Goal: Find specific page/section: Find specific page/section

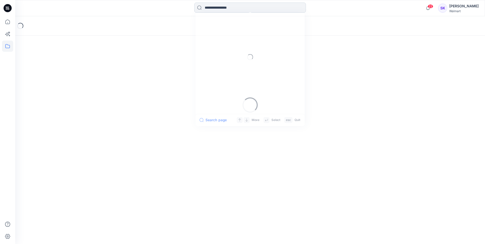
drag, startPoint x: 0, startPoint y: 0, endPoint x: 223, endPoint y: 10, distance: 223.6
click at [223, 10] on input at bounding box center [250, 8] width 112 height 10
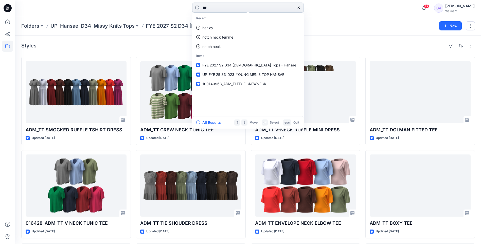
type input "****"
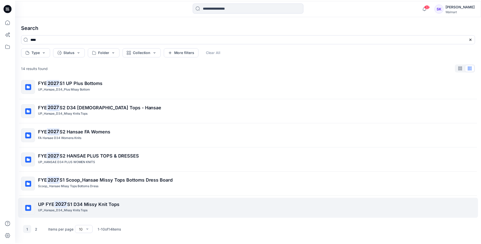
scroll to position [103, 0]
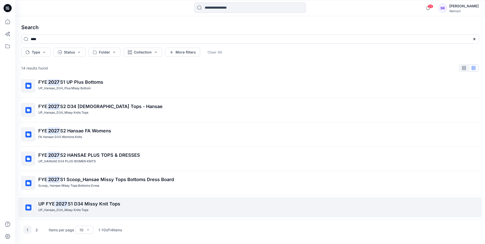
click at [101, 203] on span "S1 D34 Missy Knit Tops" at bounding box center [94, 203] width 52 height 5
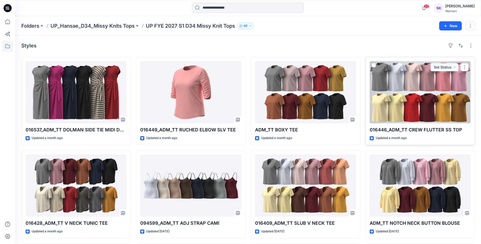
click at [448, 93] on div at bounding box center [420, 92] width 101 height 62
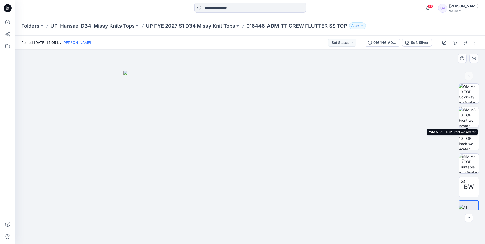
click at [466, 120] on img at bounding box center [469, 117] width 20 height 20
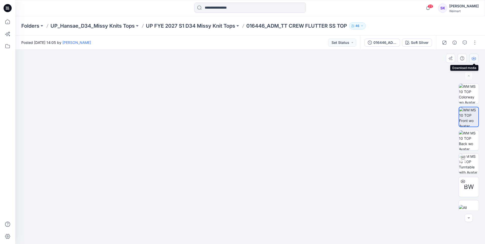
click at [475, 59] on icon "button" at bounding box center [474, 58] width 4 height 3
click at [471, 136] on img at bounding box center [469, 140] width 20 height 20
drag, startPoint x: 473, startPoint y: 57, endPoint x: 485, endPoint y: 88, distance: 33.6
click at [474, 57] on icon "button" at bounding box center [474, 58] width 4 height 4
click at [200, 25] on p "UP FYE 2027 S1 D34 Missy Knit Tops" at bounding box center [190, 25] width 89 height 7
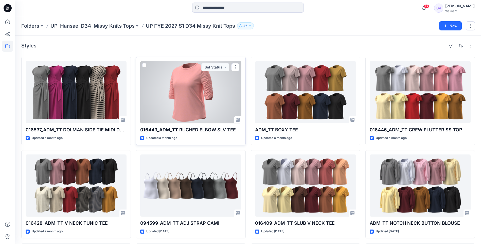
click at [199, 98] on div at bounding box center [190, 92] width 101 height 62
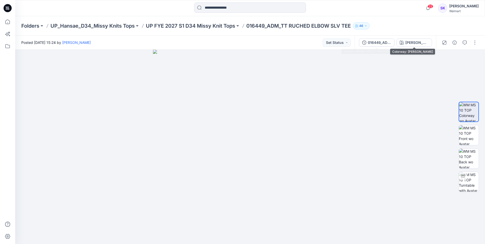
click at [399, 42] on button "[PERSON_NAME]" at bounding box center [414, 43] width 36 height 8
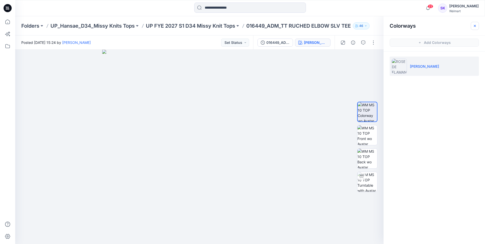
click at [475, 27] on icon "button" at bounding box center [475, 26] width 4 height 4
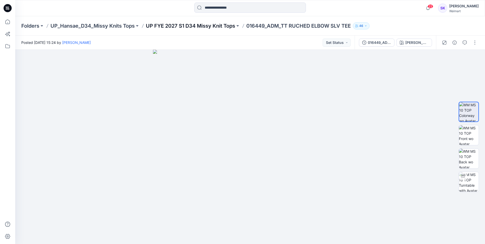
click at [202, 26] on p "UP FYE 2027 S1 D34 Missy Knit Tops" at bounding box center [190, 25] width 89 height 7
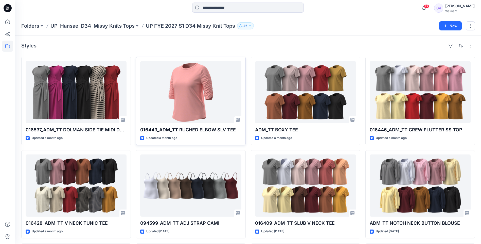
click at [202, 89] on div at bounding box center [190, 92] width 101 height 62
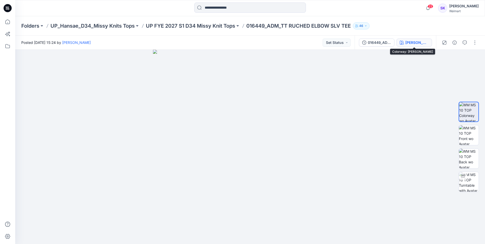
click at [403, 42] on icon "button" at bounding box center [402, 43] width 4 height 4
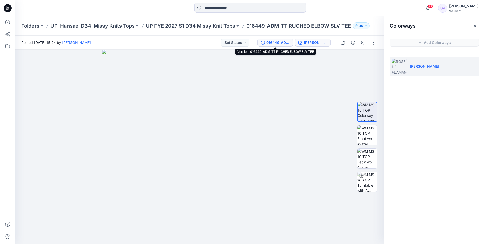
click at [285, 42] on div "016449_ADM_TT RUCHED ELBOW SLV TEE" at bounding box center [277, 43] width 23 height 6
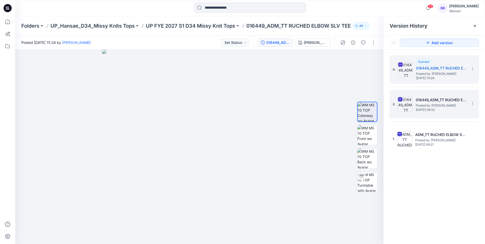
click at [434, 102] on h5 "016449_ADM_TT RUCHED ELBOW SLV TEE" at bounding box center [441, 100] width 51 height 6
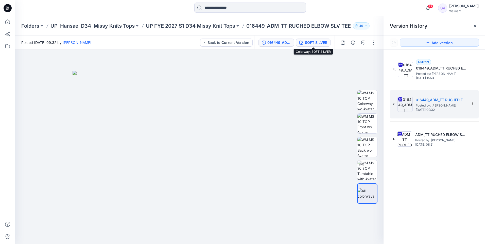
click at [317, 43] on div "SOFT SILVER" at bounding box center [316, 43] width 22 height 6
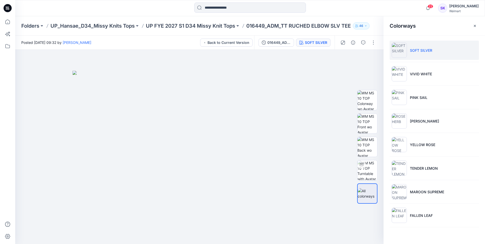
click at [423, 52] on p "SOFT SILVER" at bounding box center [421, 50] width 22 height 5
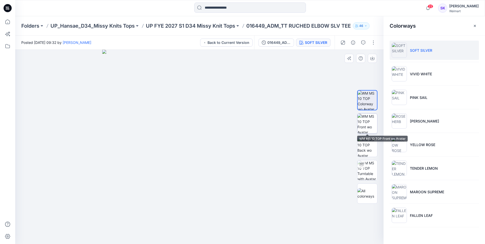
click at [366, 122] on img at bounding box center [367, 124] width 20 height 20
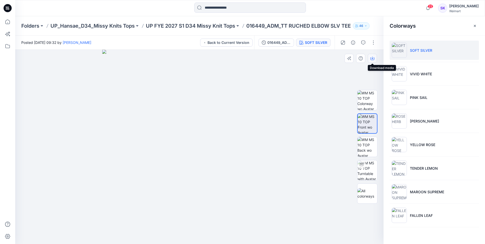
click at [371, 56] on icon "button" at bounding box center [372, 58] width 4 height 4
click at [363, 142] on img at bounding box center [367, 147] width 20 height 20
click at [371, 58] on icon "button" at bounding box center [372, 58] width 4 height 4
click at [111, 116] on img at bounding box center [199, 147] width 194 height 194
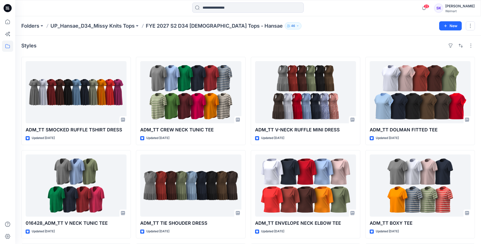
click at [291, 45] on div "Styles" at bounding box center [248, 46] width 454 height 8
click at [428, 8] on span "22" at bounding box center [427, 6] width 6 height 4
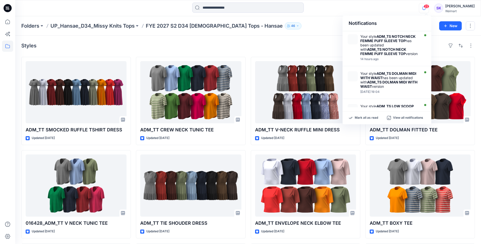
click at [428, 8] on icon "button" at bounding box center [424, 8] width 10 height 10
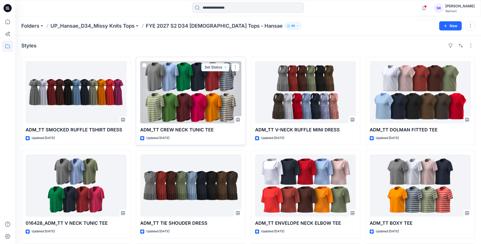
click at [191, 85] on div at bounding box center [190, 92] width 101 height 62
